Goal: Transaction & Acquisition: Download file/media

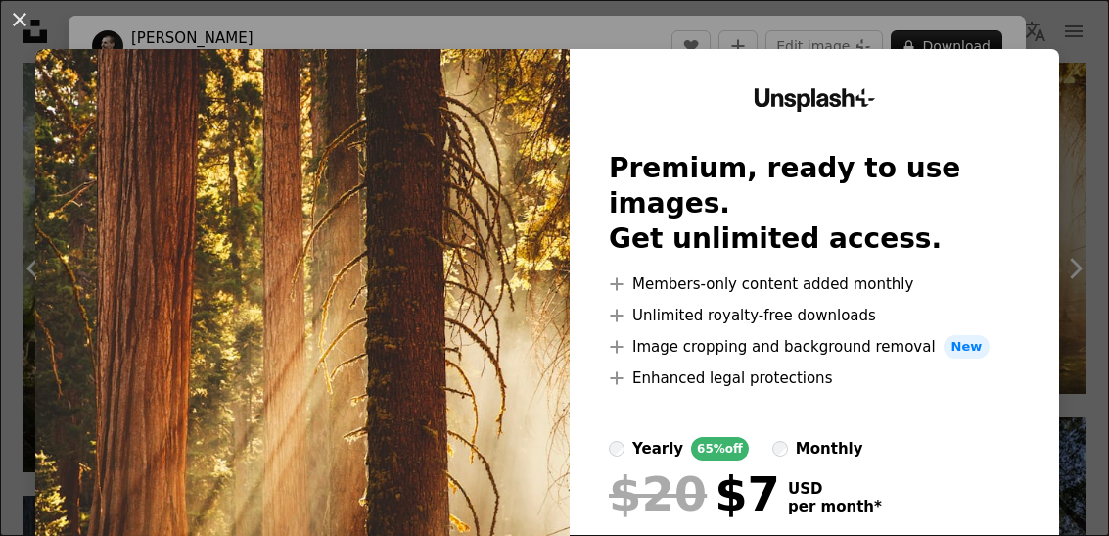
scroll to position [237, 0]
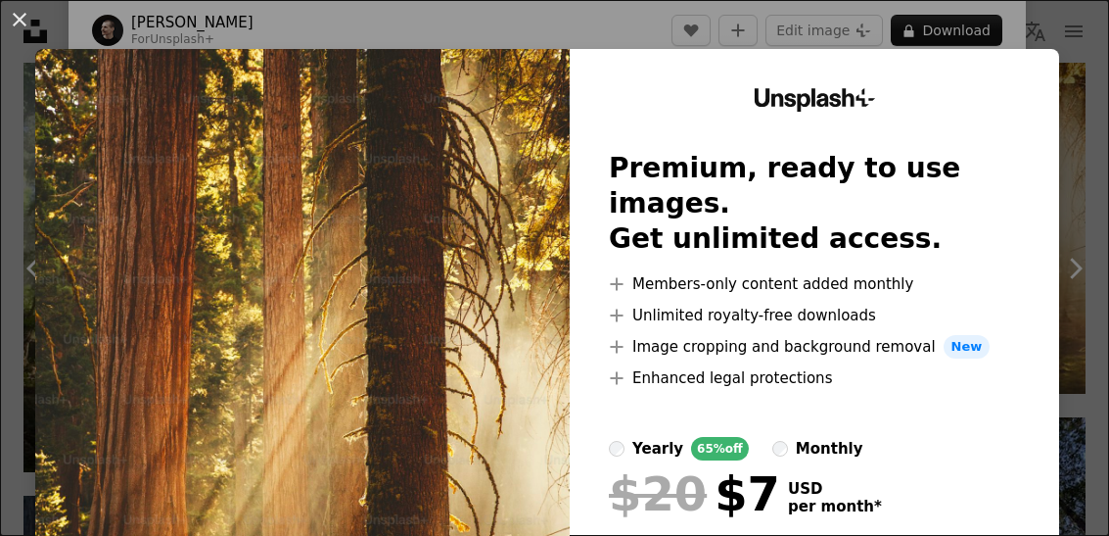
click at [568, 259] on img at bounding box center [302, 360] width 535 height 623
click at [488, 456] on img at bounding box center [302, 360] width 535 height 623
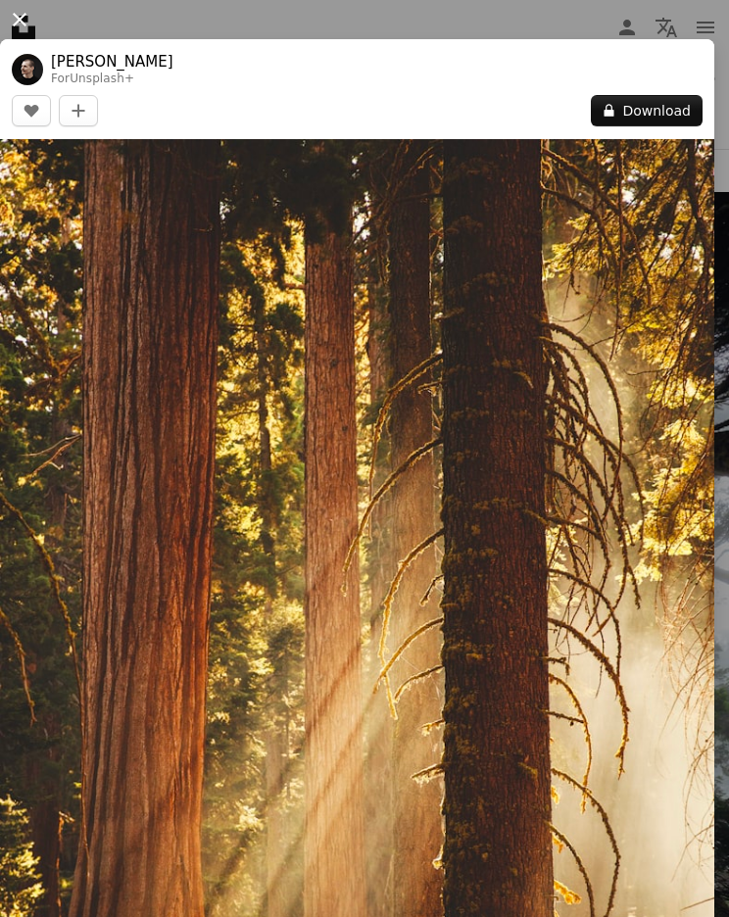
click at [31, 21] on button "An X shape" at bounding box center [20, 20] width 24 height 24
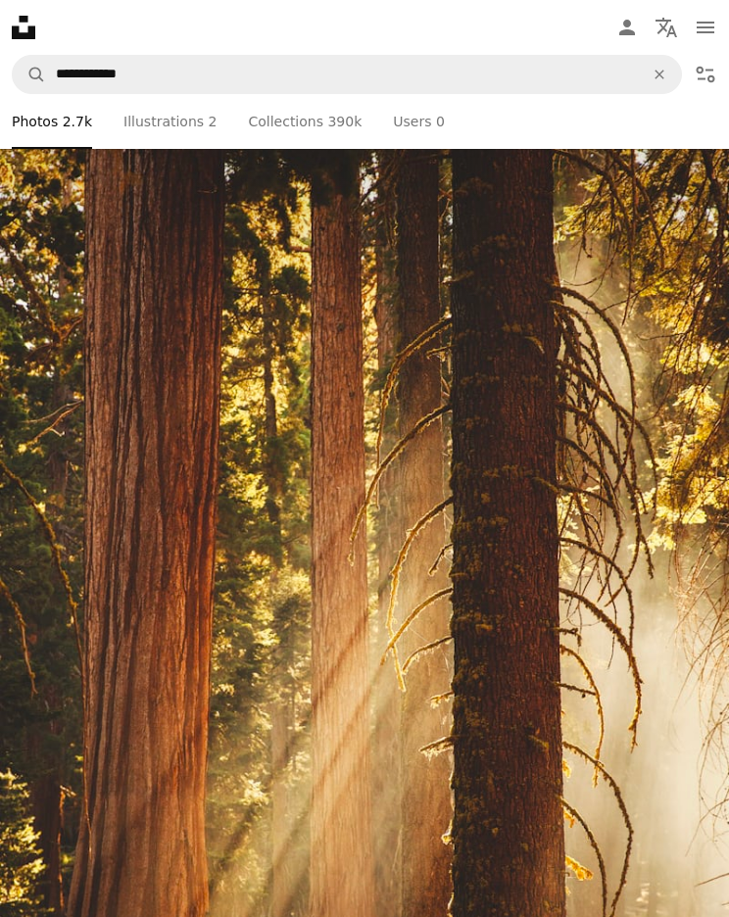
scroll to position [12793, 0]
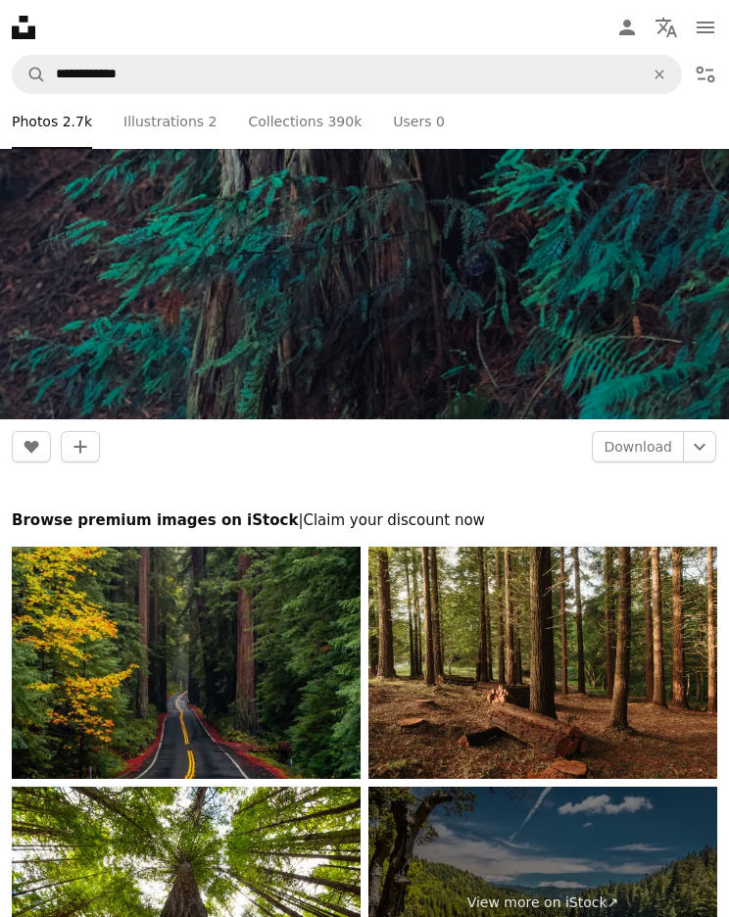
scroll to position [21924, 0]
click at [238, 535] on img at bounding box center [186, 662] width 349 height 232
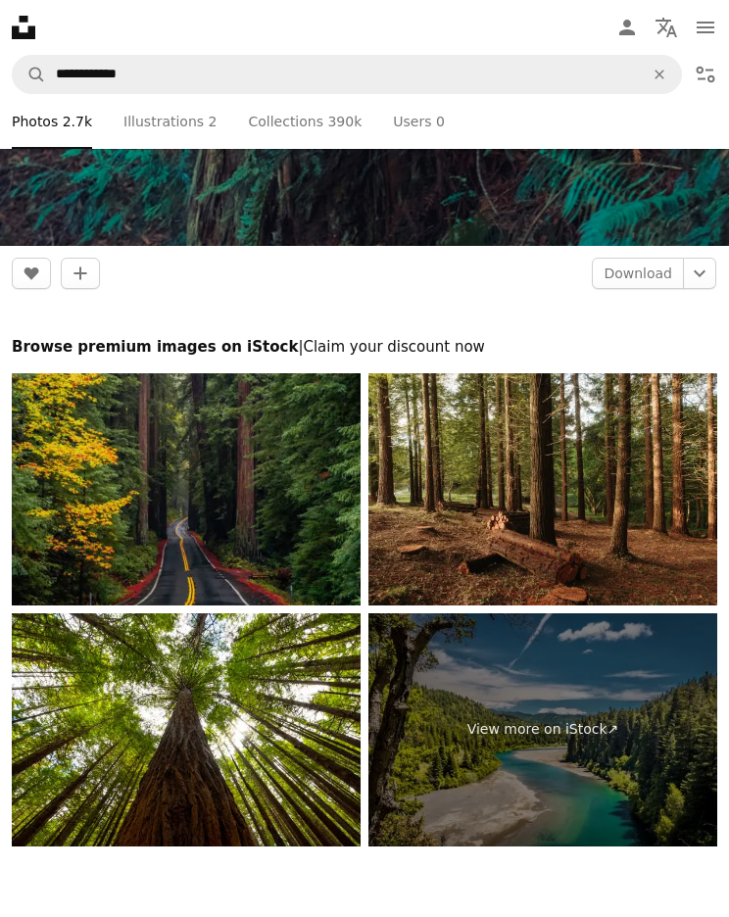
scroll to position [22117, 0]
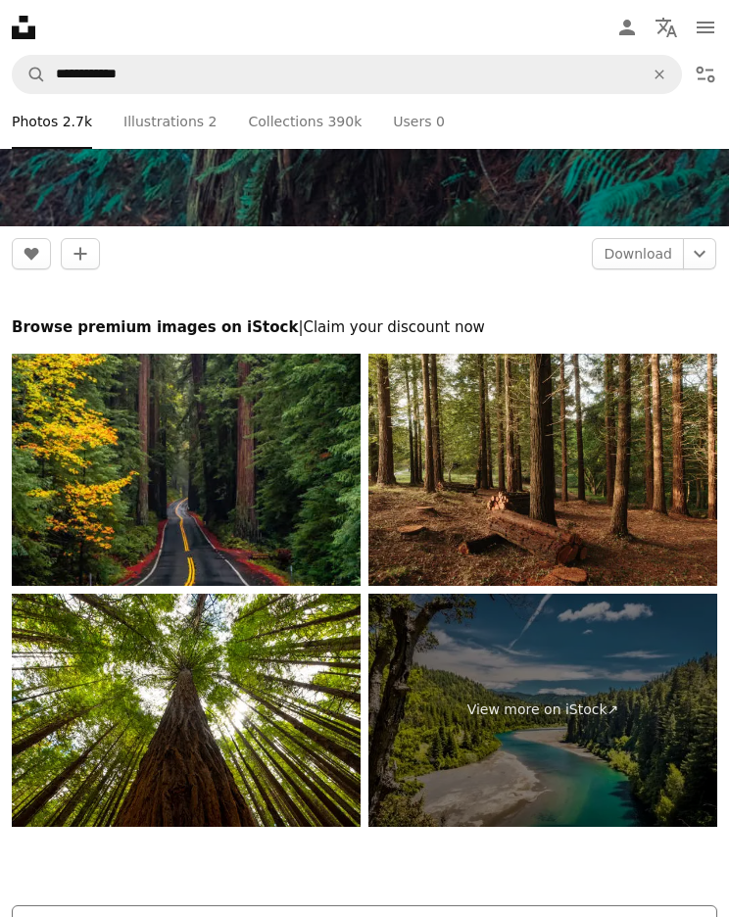
click at [413, 535] on button "Load more" at bounding box center [364, 926] width 705 height 43
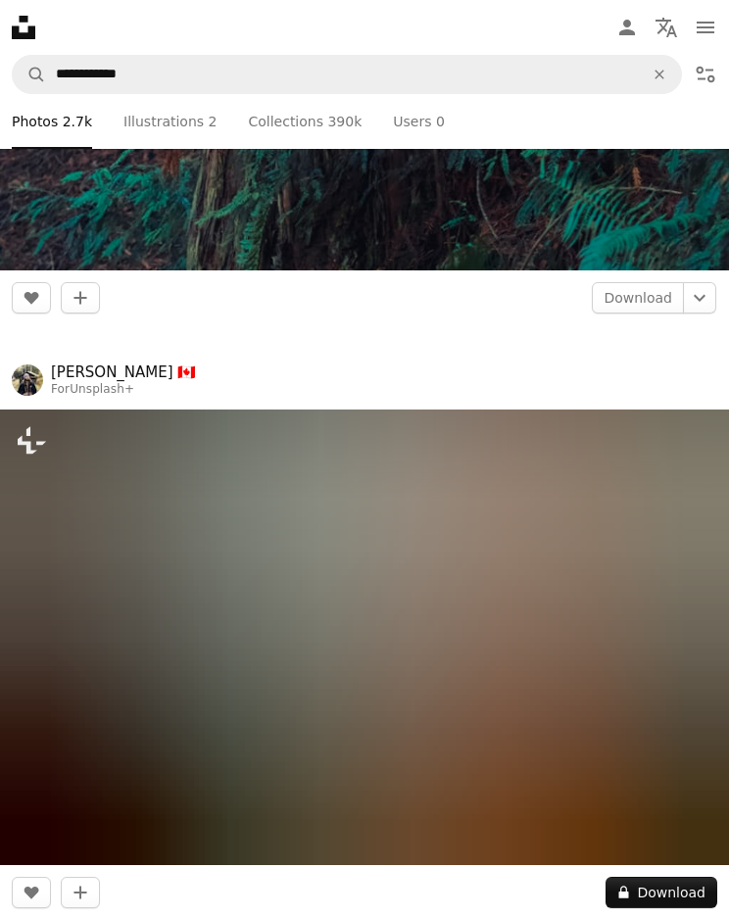
scroll to position [22073, 0]
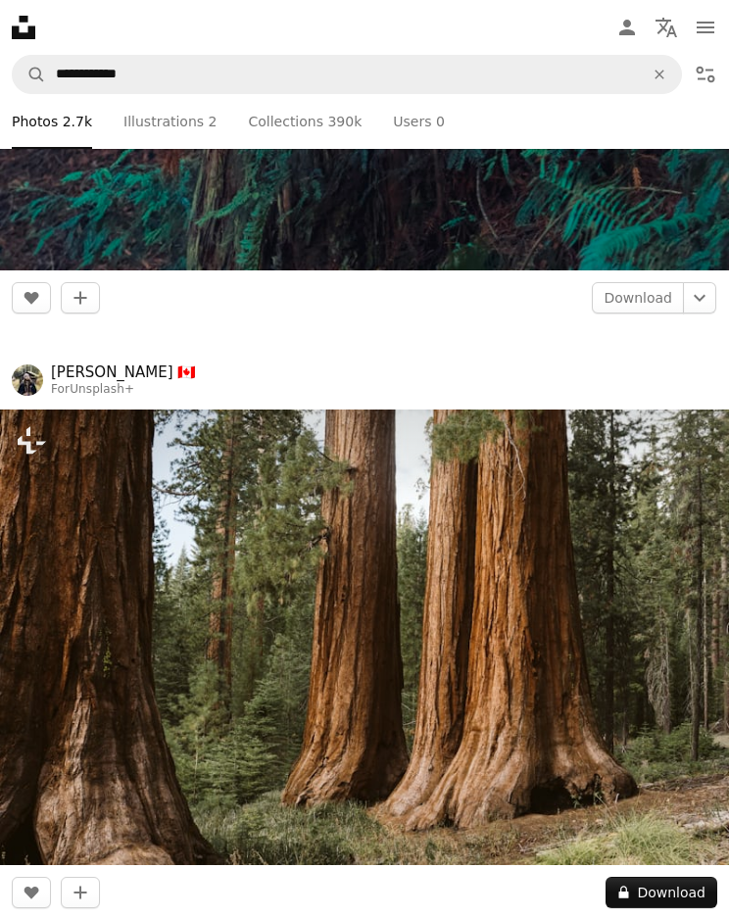
click at [595, 535] on img at bounding box center [364, 636] width 729 height 455
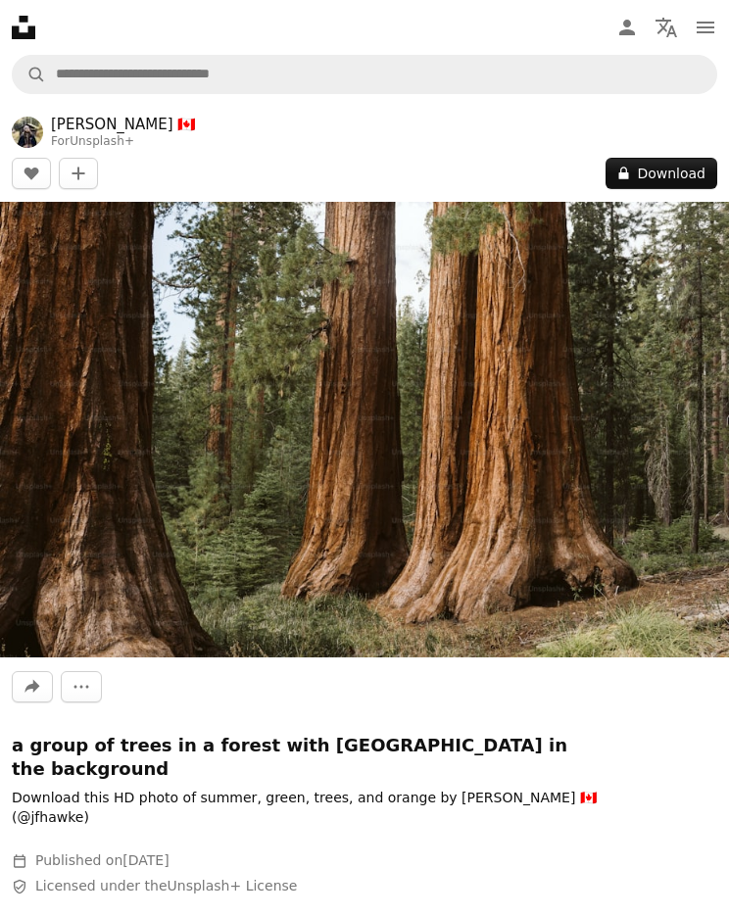
click at [623, 483] on img at bounding box center [364, 429] width 729 height 455
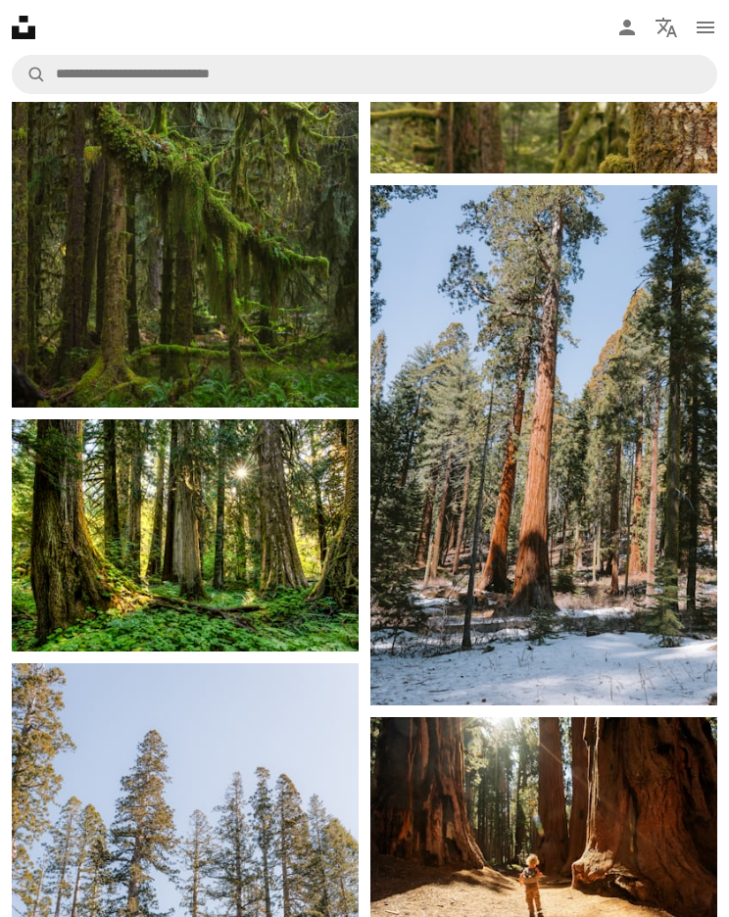
scroll to position [9294, 0]
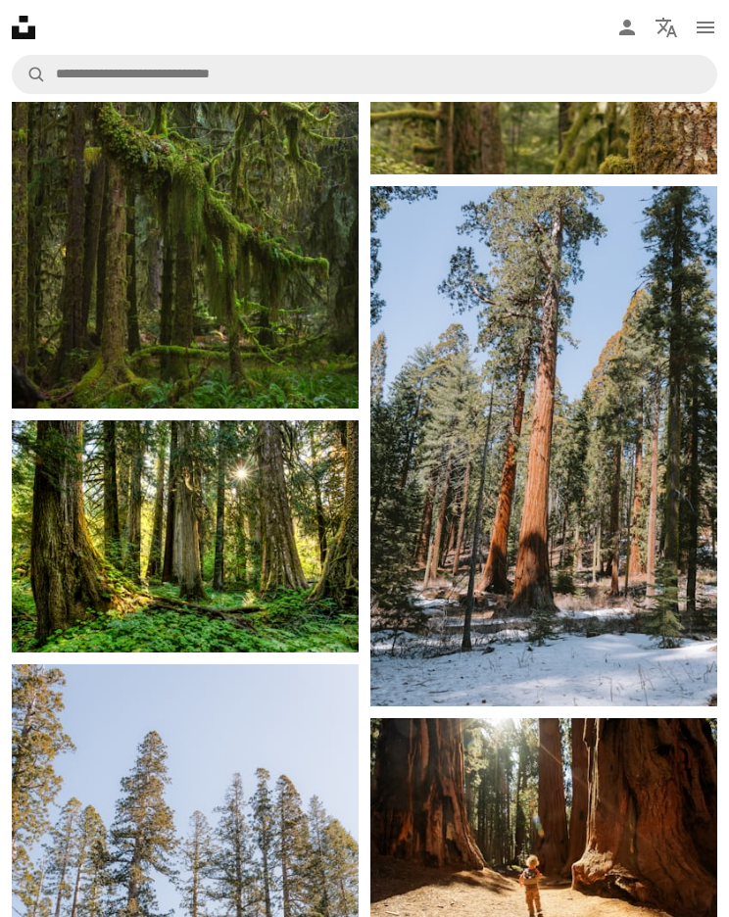
click at [255, 535] on img at bounding box center [185, 924] width 347 height 520
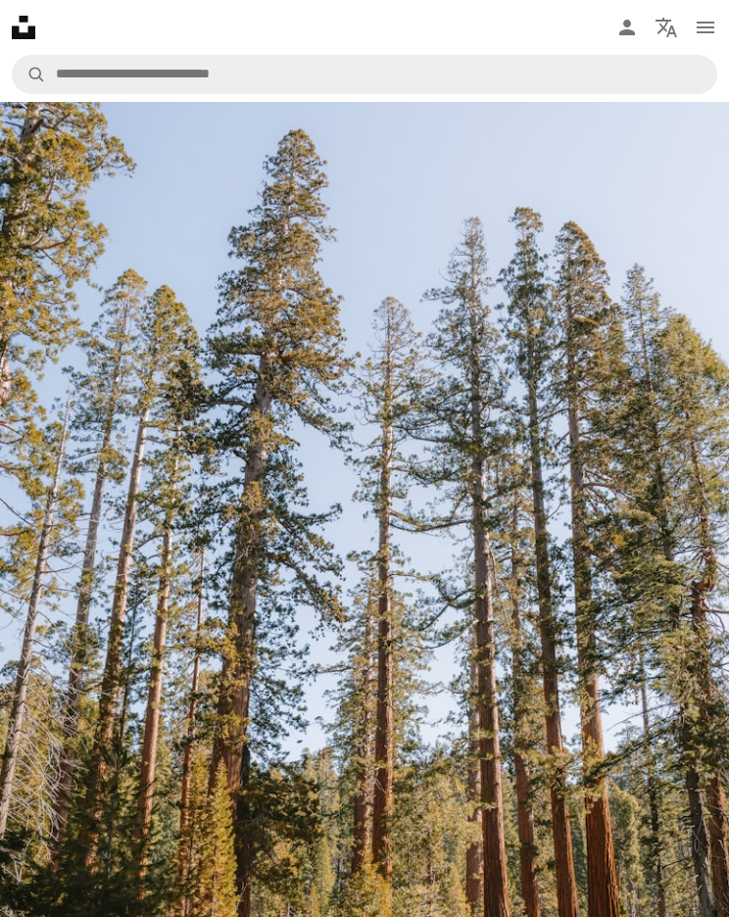
scroll to position [219, 0]
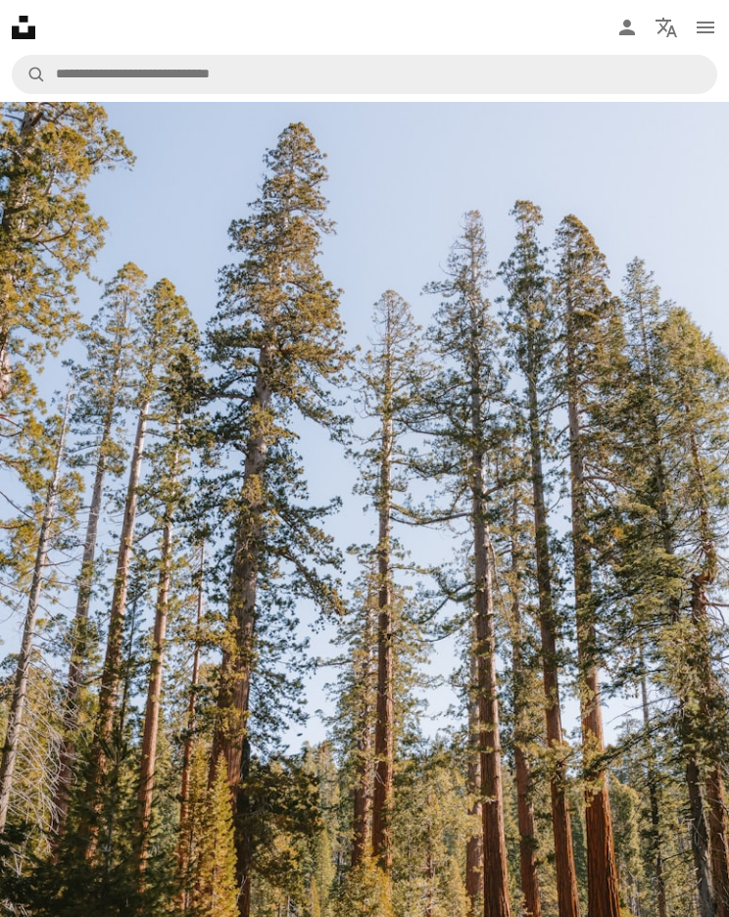
click at [592, 535] on img at bounding box center [364, 528] width 729 height 1093
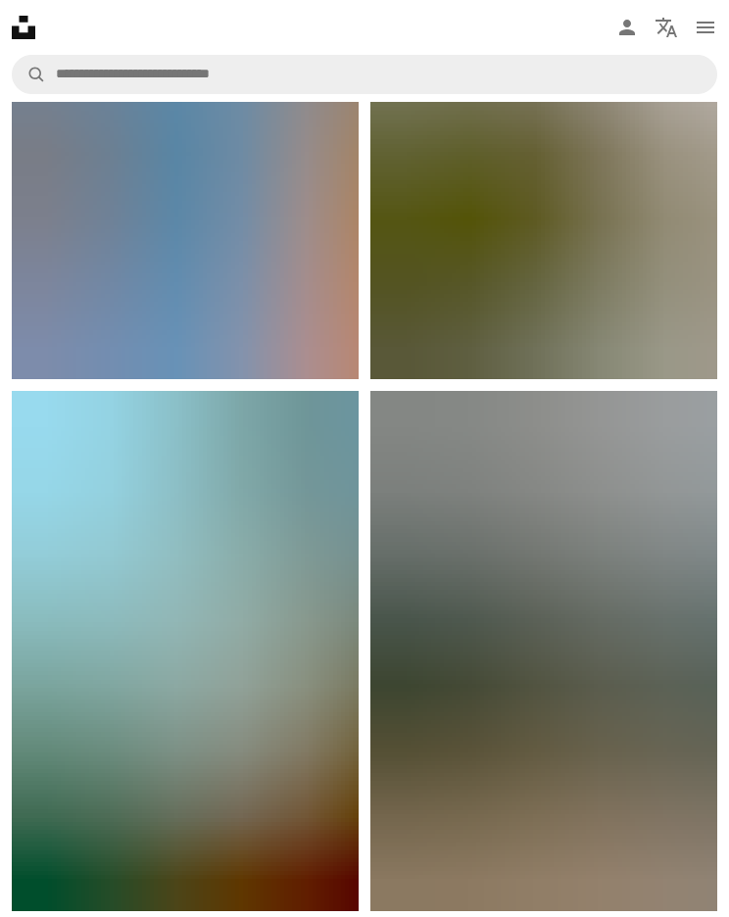
scroll to position [7318, 0]
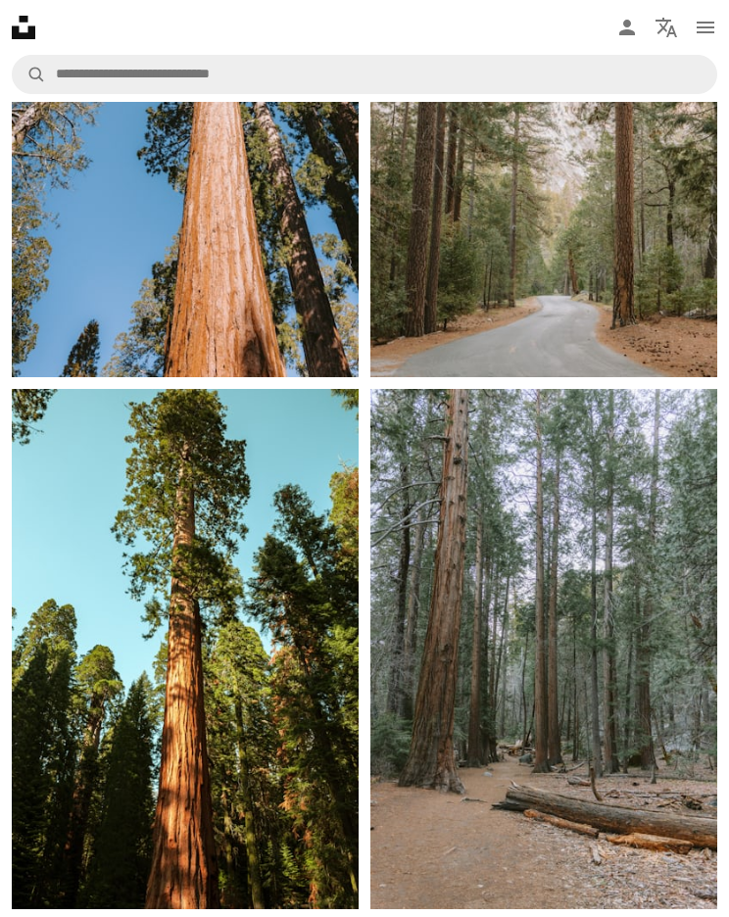
click at [234, 535] on img at bounding box center [185, 650] width 347 height 520
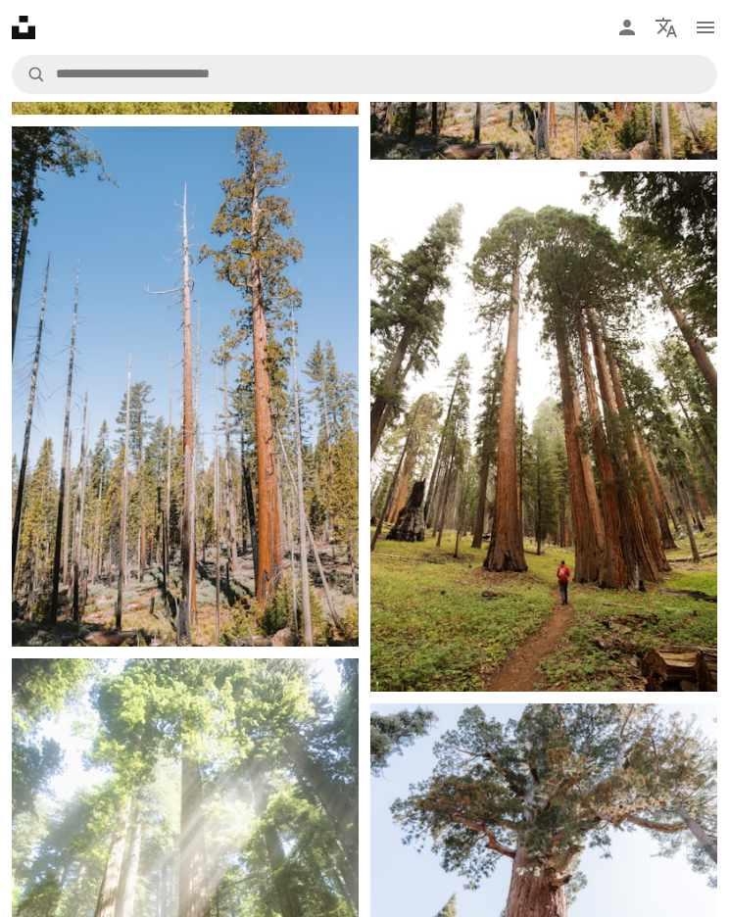
scroll to position [8304, 0]
